Goal: Transaction & Acquisition: Book appointment/travel/reservation

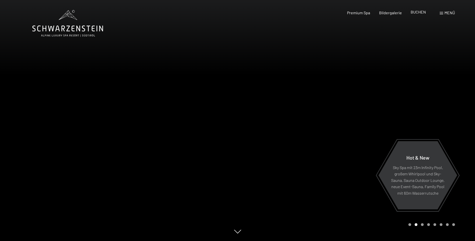
click at [421, 11] on span "BUCHEN" at bounding box center [418, 12] width 15 height 5
click at [419, 12] on span "BUCHEN" at bounding box center [418, 12] width 15 height 5
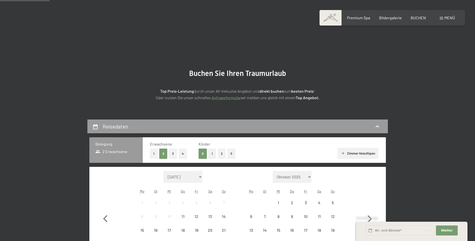
scroll to position [75, 0]
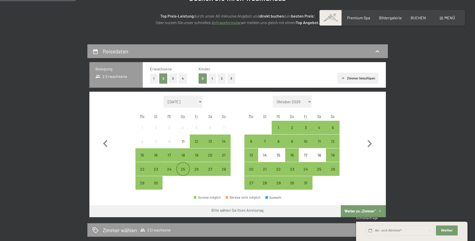
click at [181, 172] on div "25" at bounding box center [183, 173] width 13 height 13
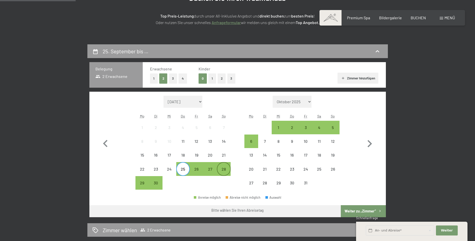
click at [223, 172] on div "28" at bounding box center [224, 173] width 13 height 13
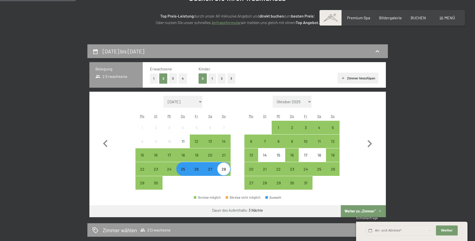
click at [363, 214] on button "Weiter zu „Zimmer“" at bounding box center [363, 211] width 45 height 12
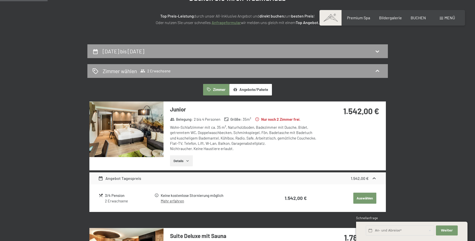
scroll to position [120, 0]
